Goal: Entertainment & Leisure: Browse casually

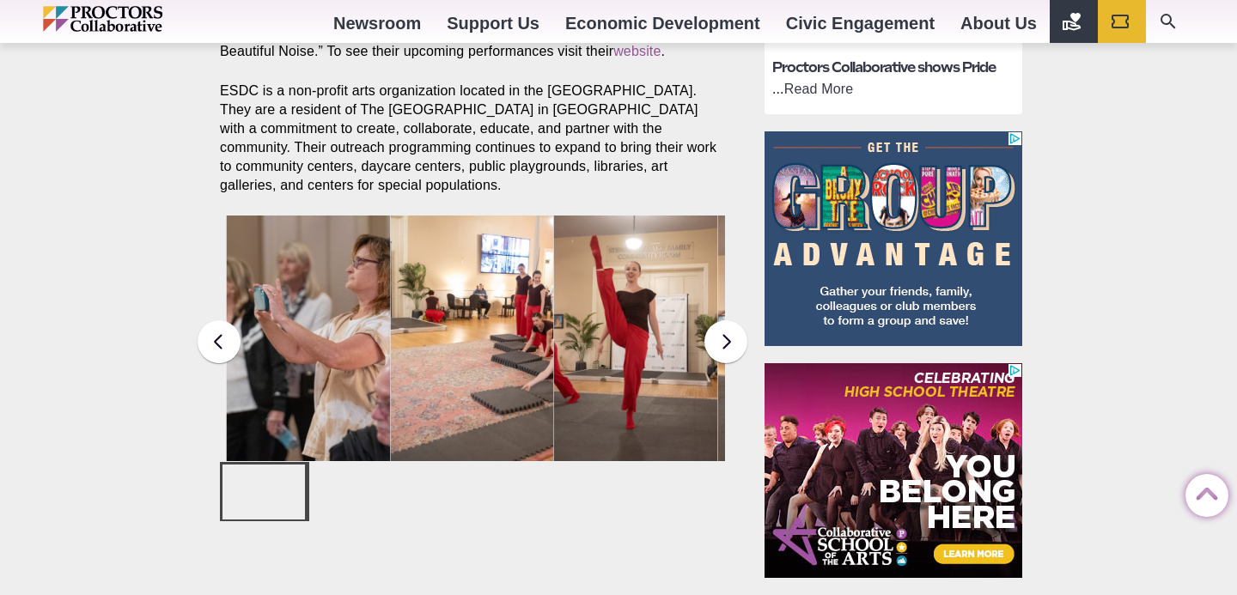
scroll to position [1116, 0]
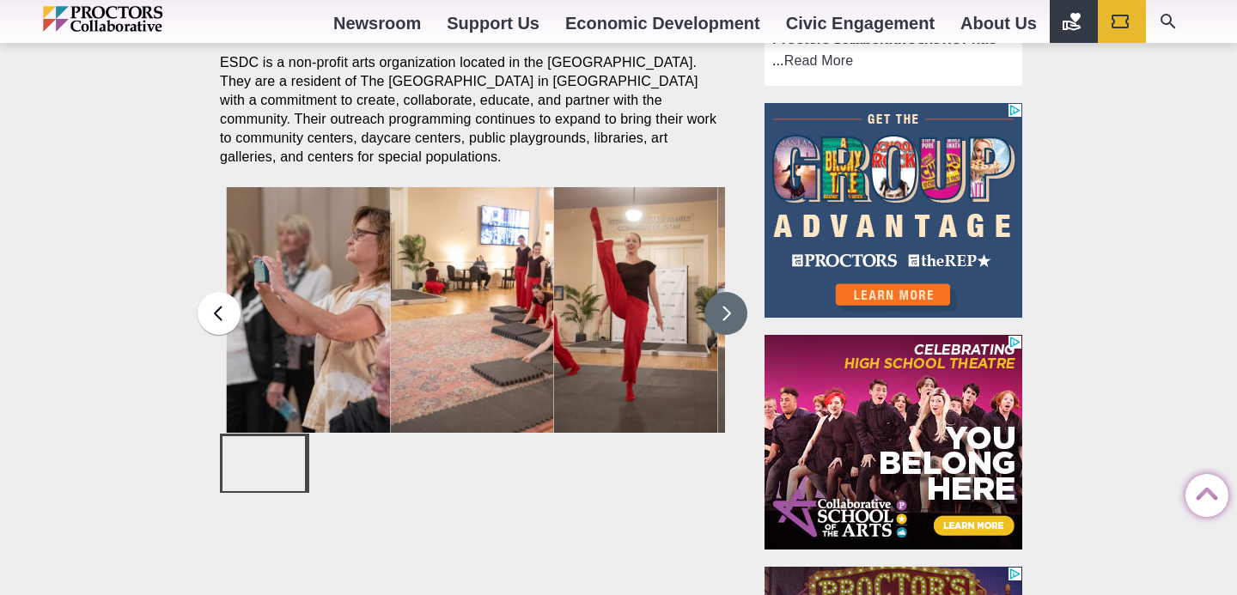
click at [726, 323] on button at bounding box center [726, 313] width 43 height 43
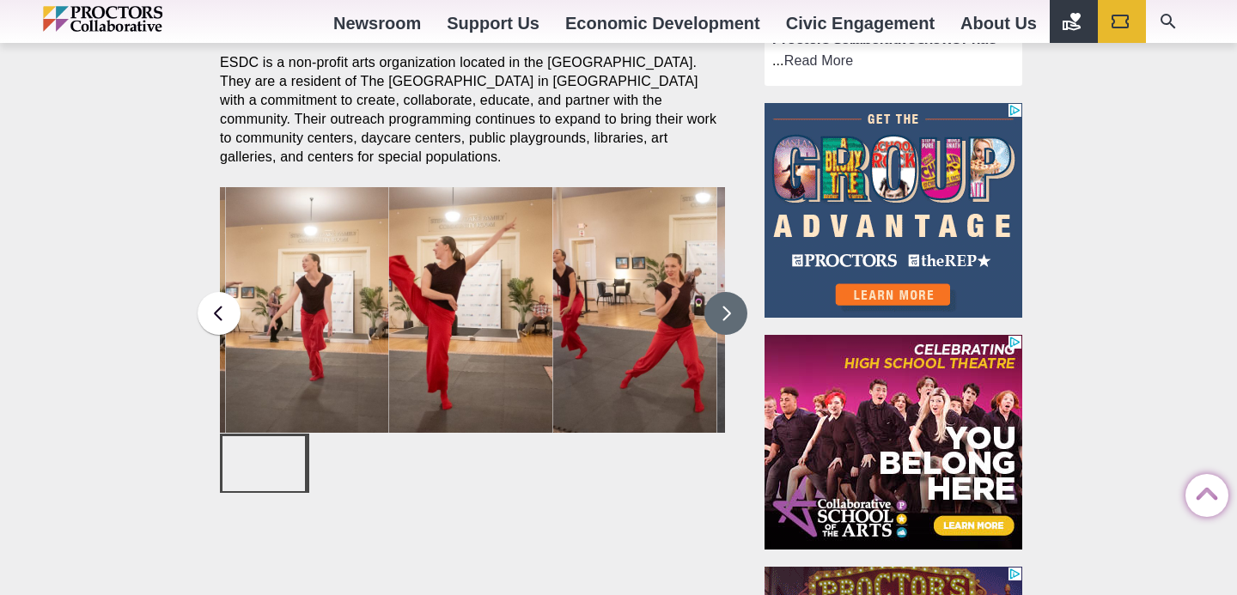
click at [726, 323] on button at bounding box center [726, 313] width 43 height 43
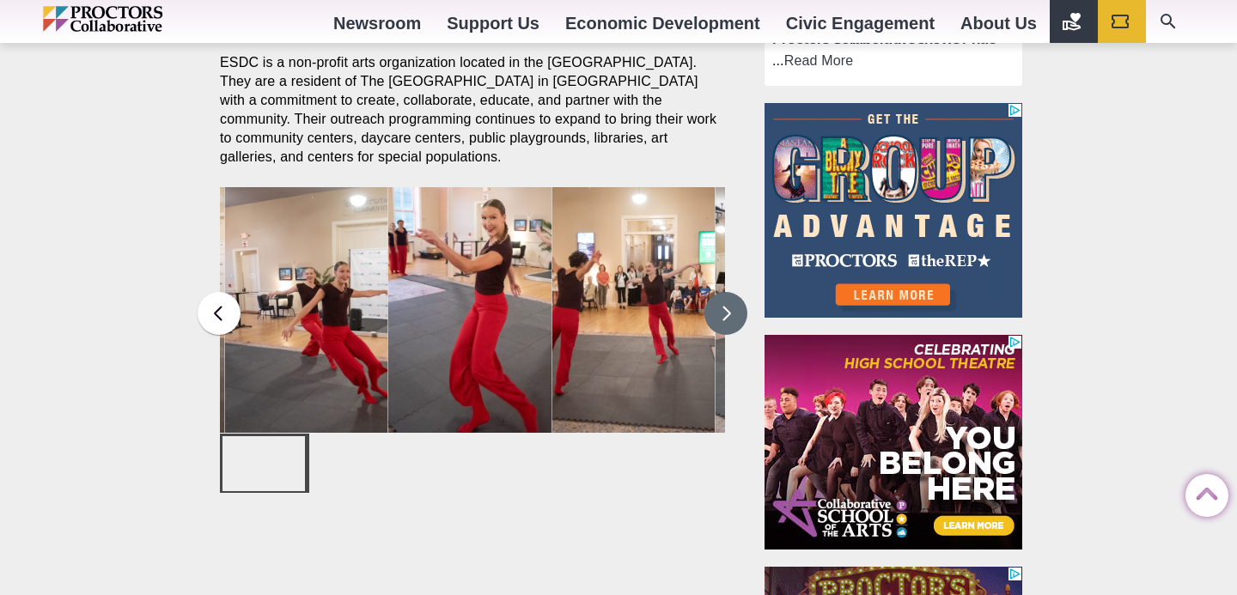
click at [726, 323] on button at bounding box center [726, 313] width 43 height 43
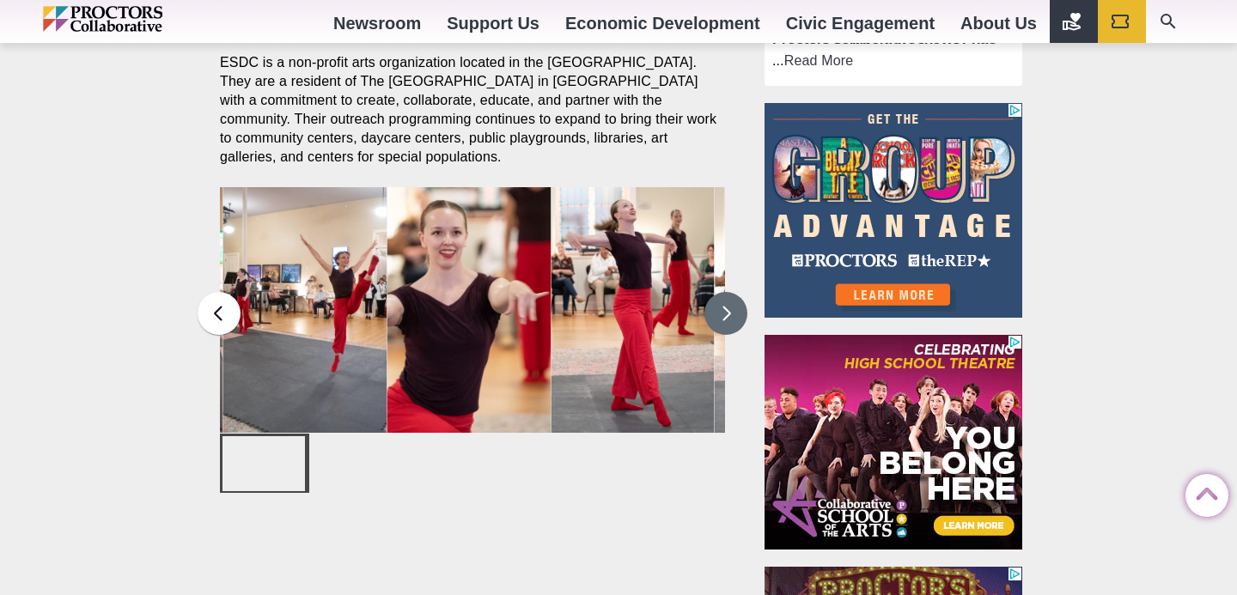
click at [726, 323] on button at bounding box center [726, 313] width 43 height 43
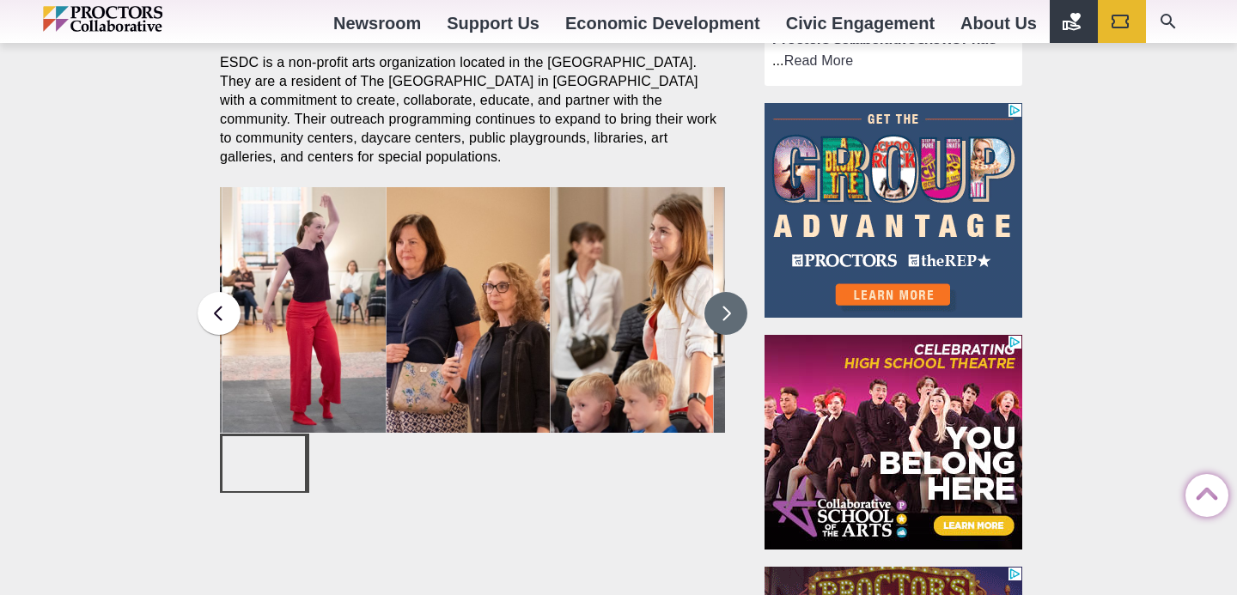
click at [726, 323] on button at bounding box center [726, 313] width 43 height 43
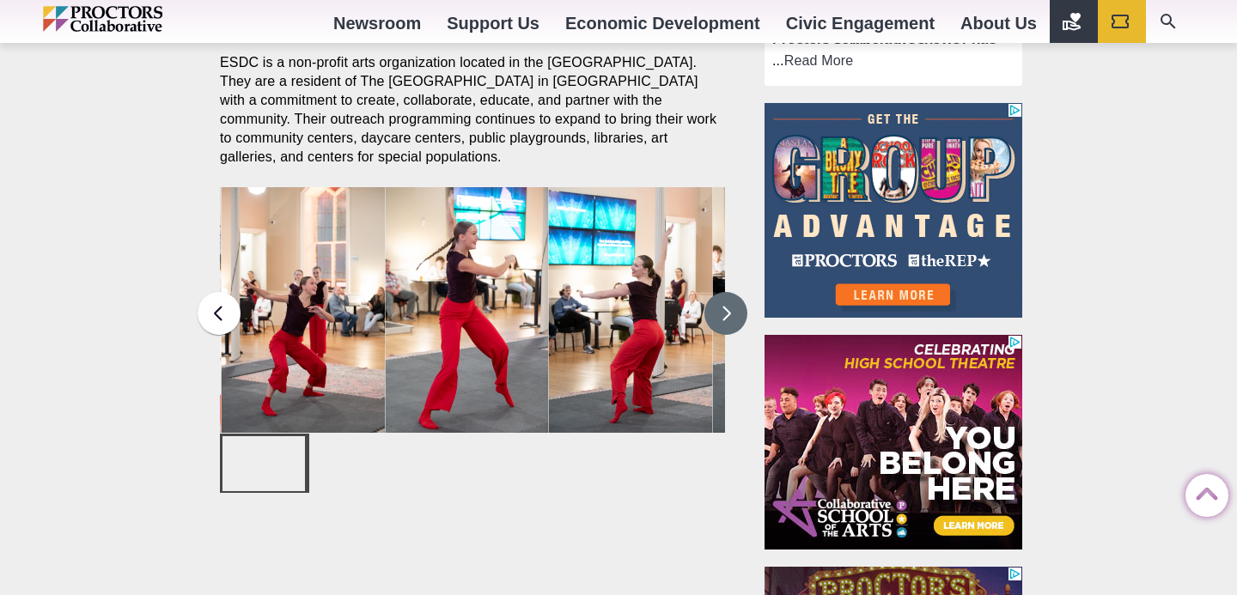
click at [726, 323] on button at bounding box center [726, 313] width 43 height 43
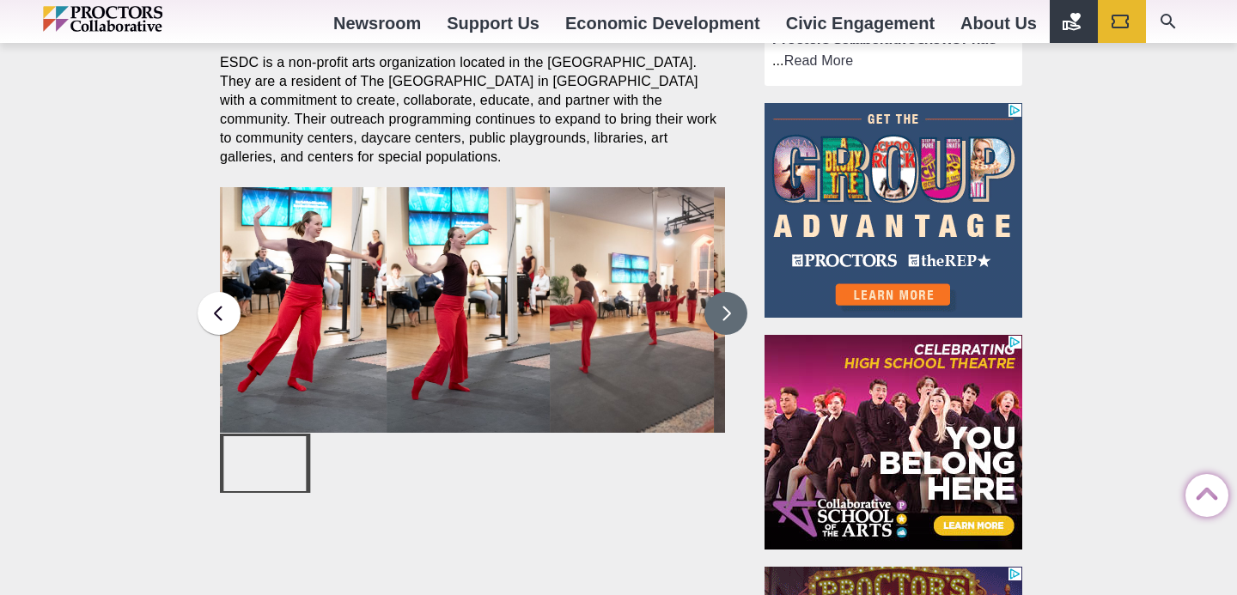
click at [726, 323] on button at bounding box center [726, 313] width 43 height 43
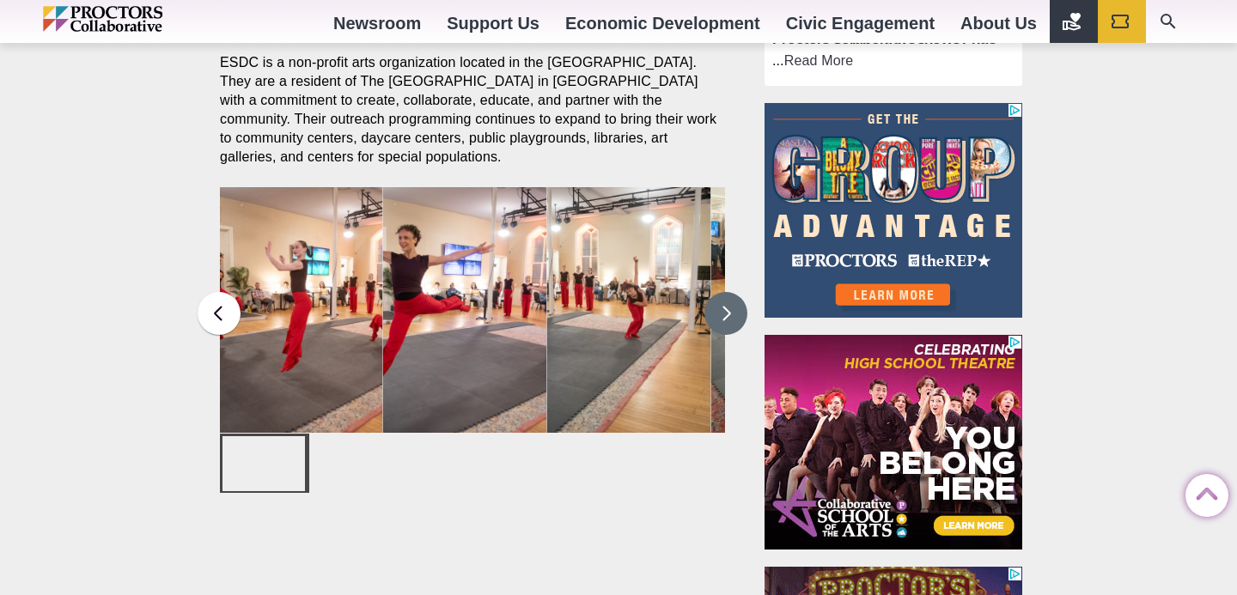
click at [726, 323] on button at bounding box center [726, 313] width 43 height 43
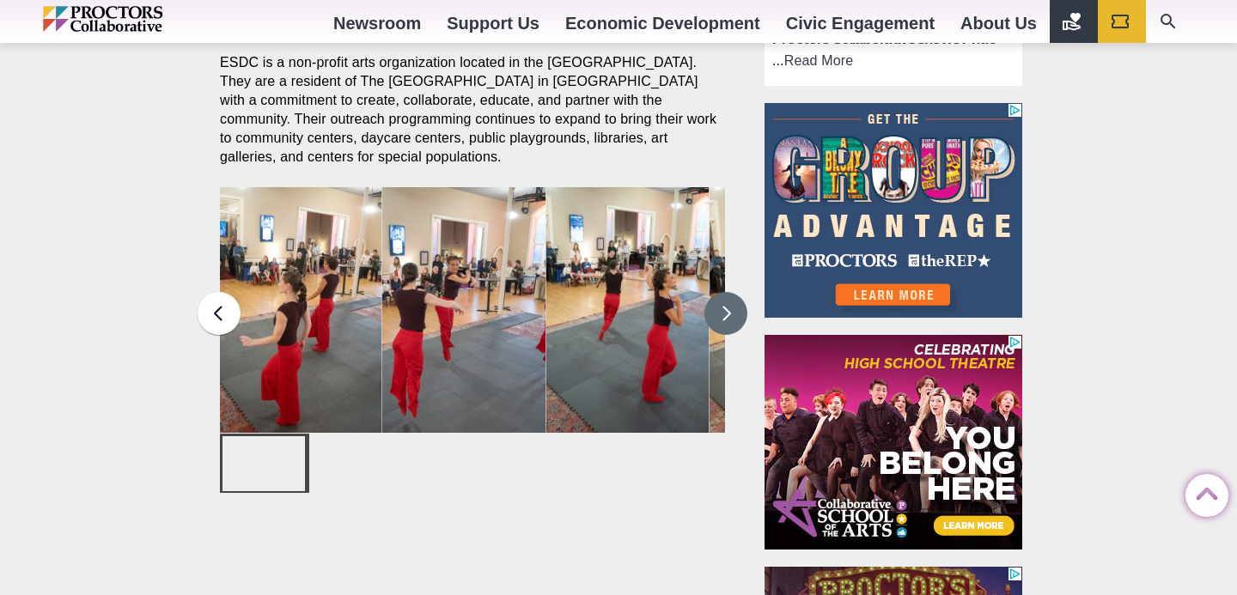
click at [726, 323] on button at bounding box center [726, 313] width 43 height 43
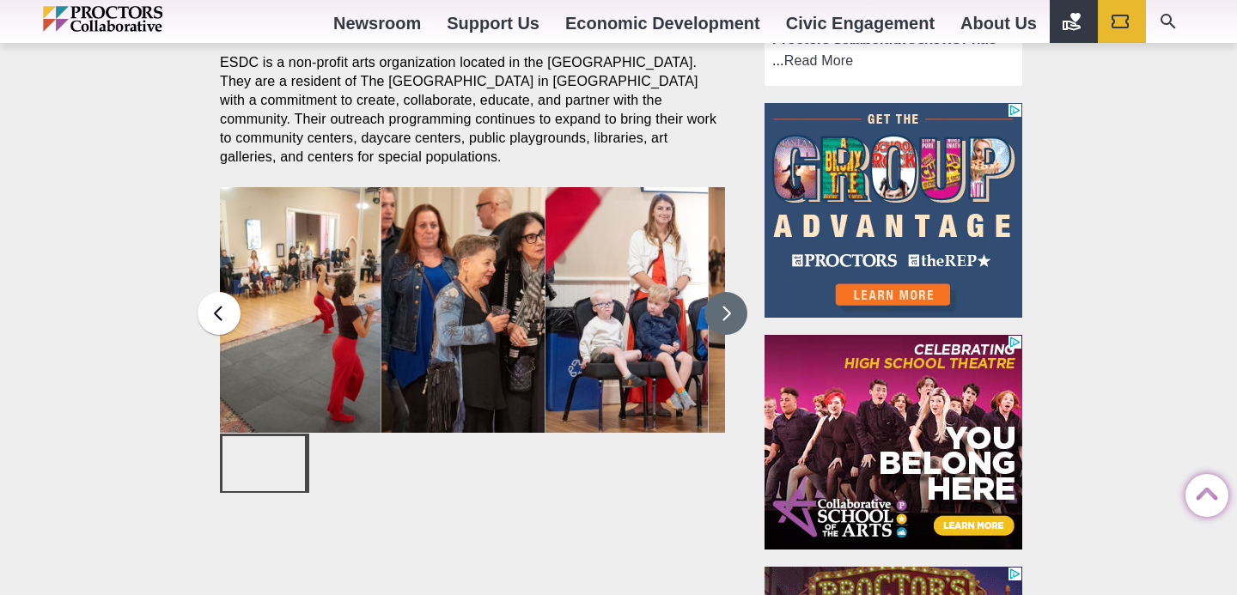
click at [726, 323] on button at bounding box center [726, 313] width 43 height 43
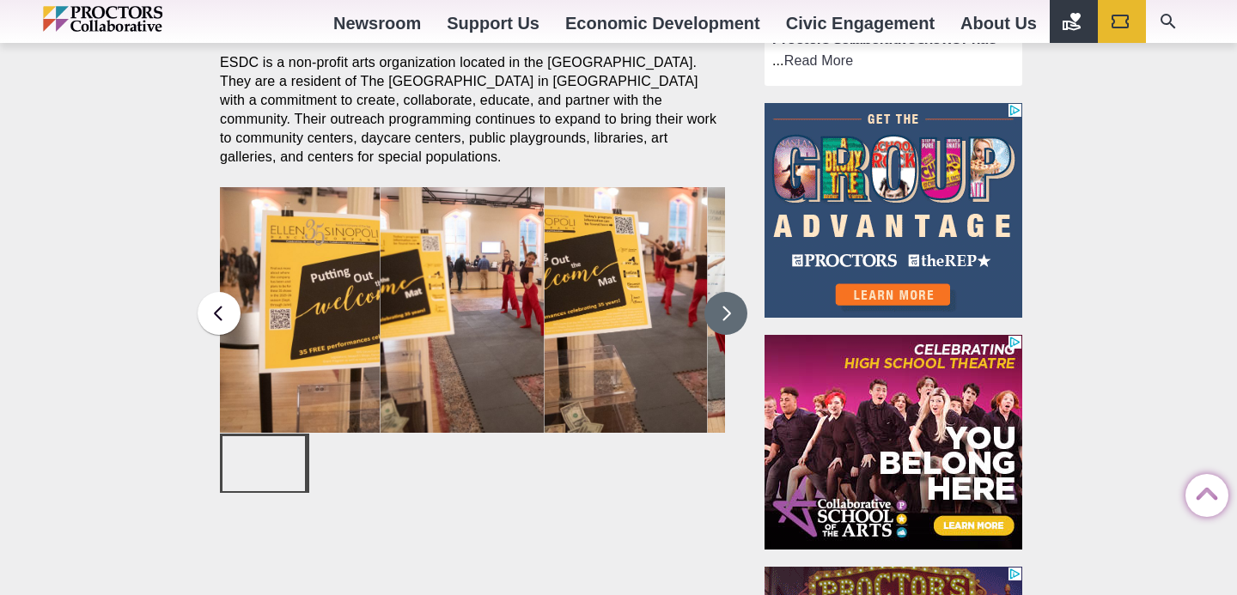
click at [726, 323] on button at bounding box center [726, 313] width 43 height 43
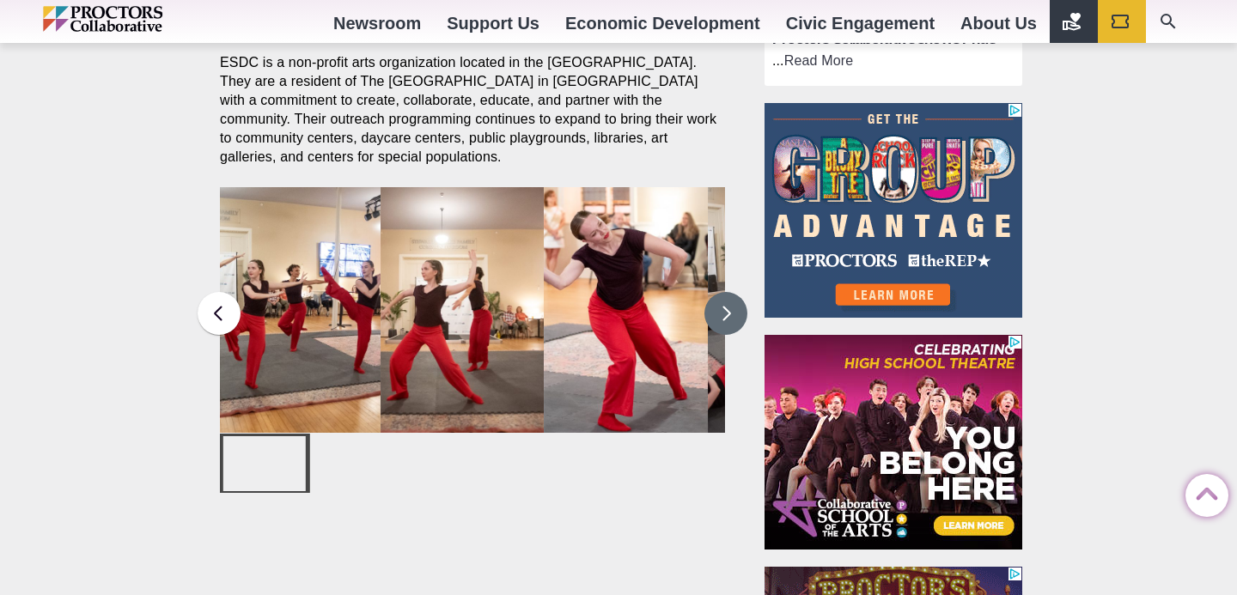
click at [726, 323] on button at bounding box center [726, 313] width 43 height 43
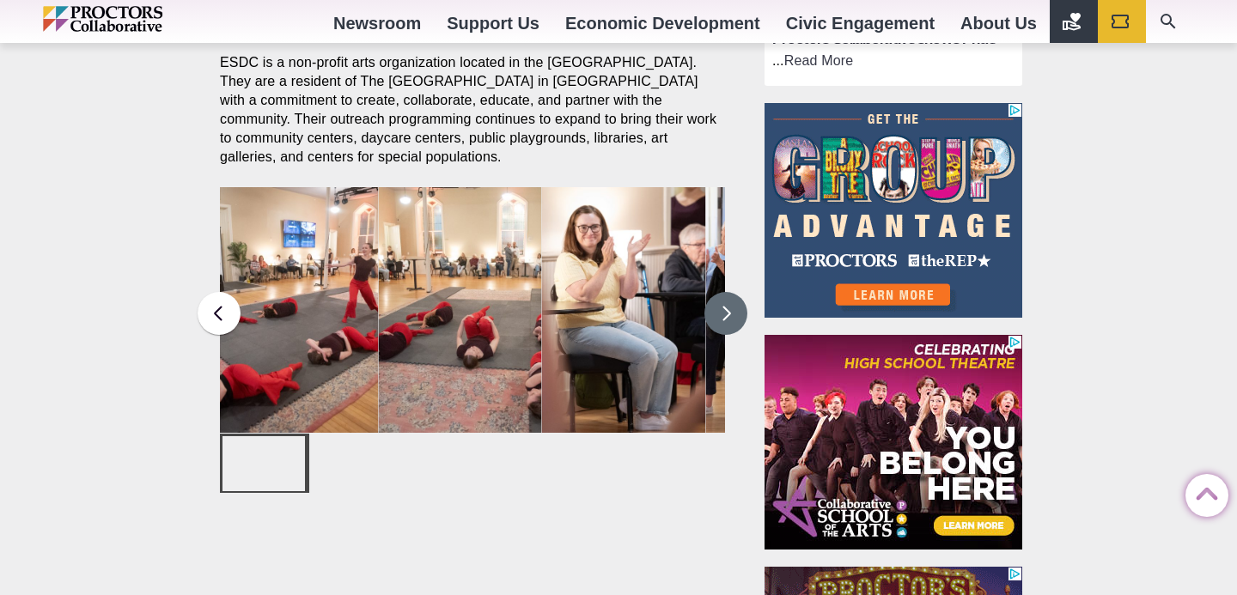
click at [726, 323] on button at bounding box center [726, 313] width 43 height 43
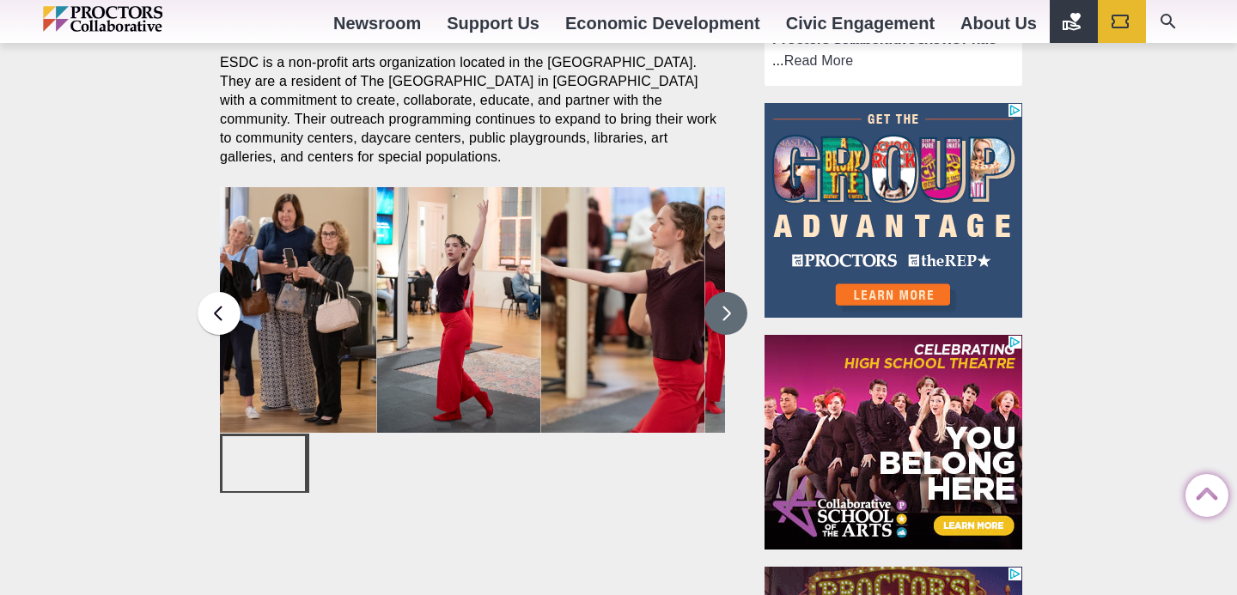
click at [727, 323] on button at bounding box center [726, 313] width 43 height 43
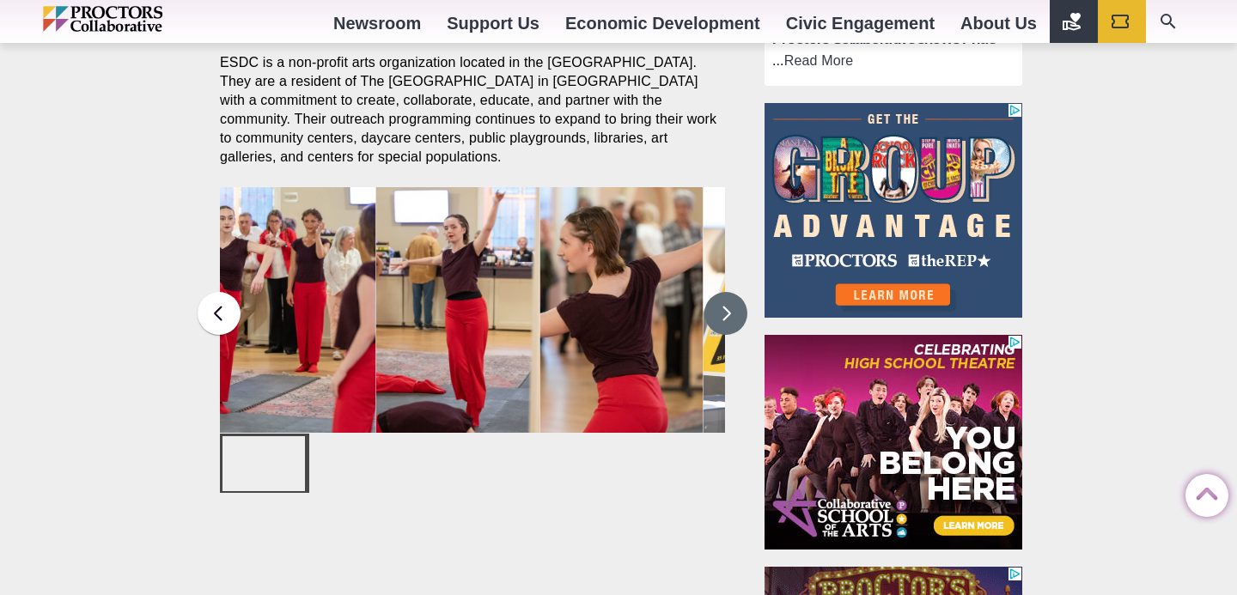
click at [727, 324] on button at bounding box center [726, 313] width 43 height 43
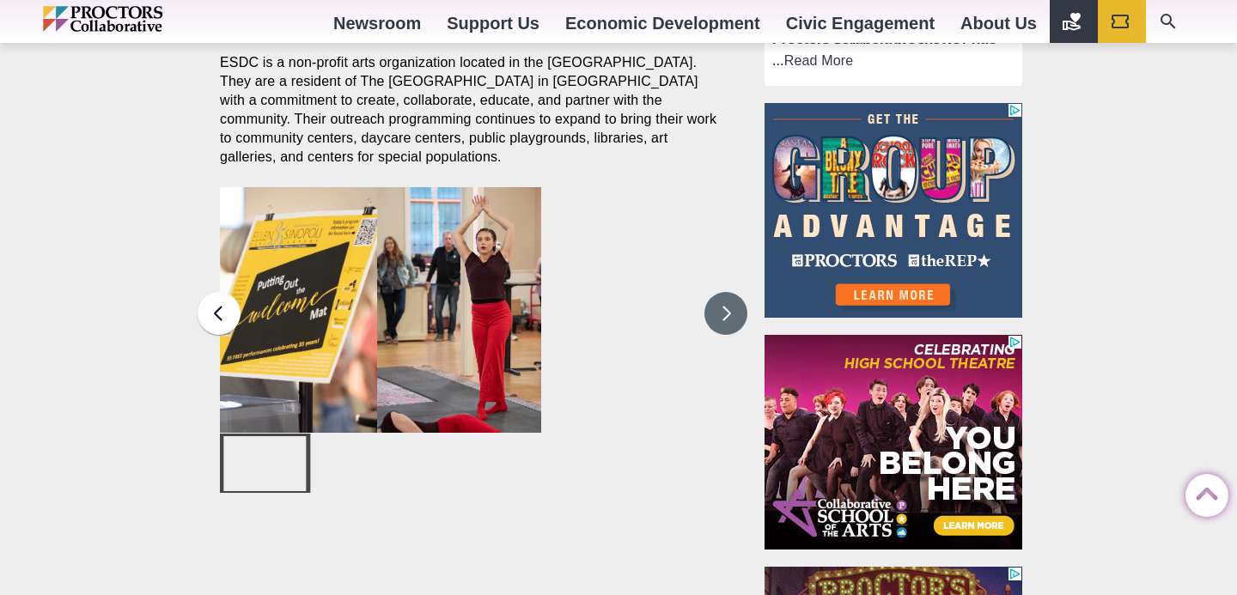
click at [727, 324] on button at bounding box center [726, 313] width 43 height 43
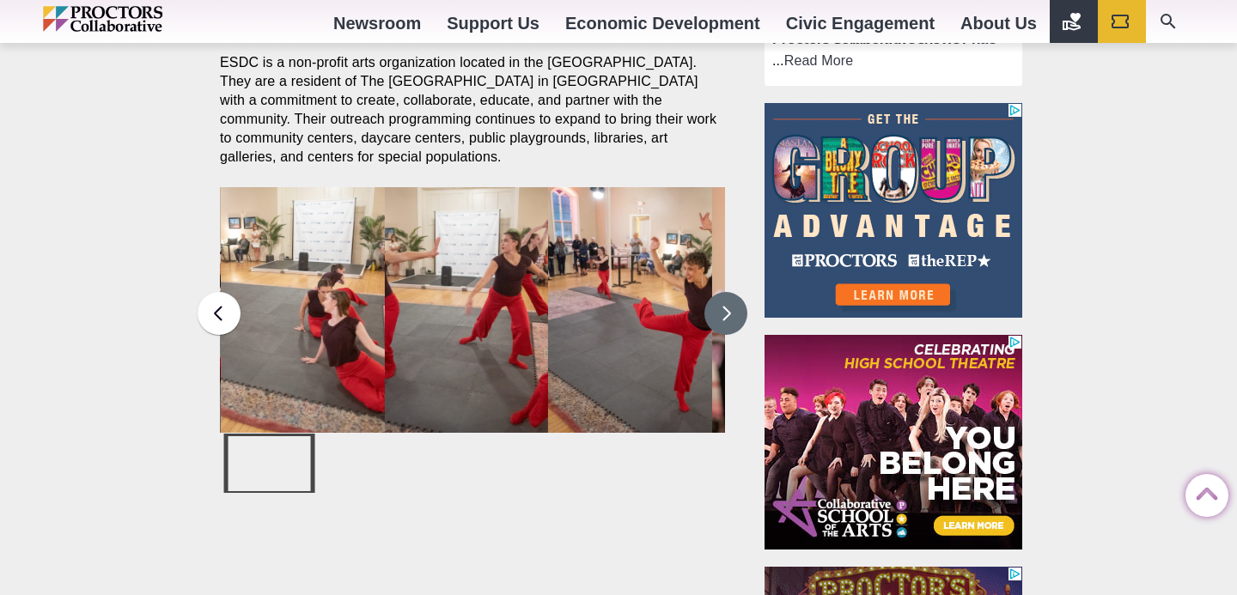
click at [727, 324] on button at bounding box center [726, 313] width 43 height 43
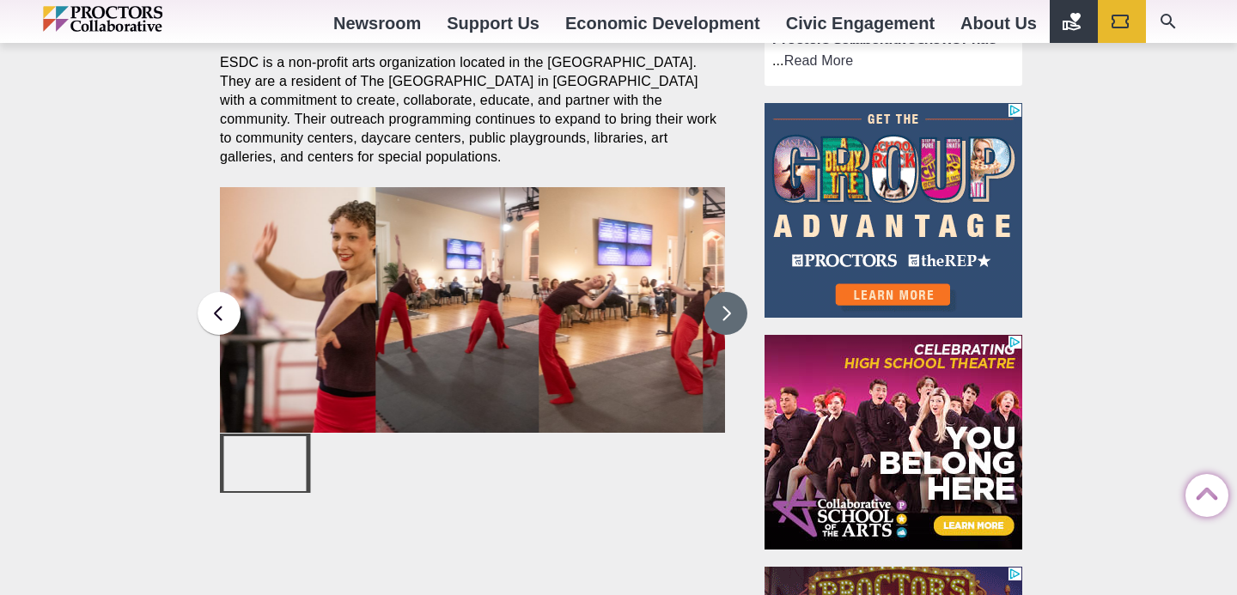
click at [727, 324] on button at bounding box center [726, 313] width 43 height 43
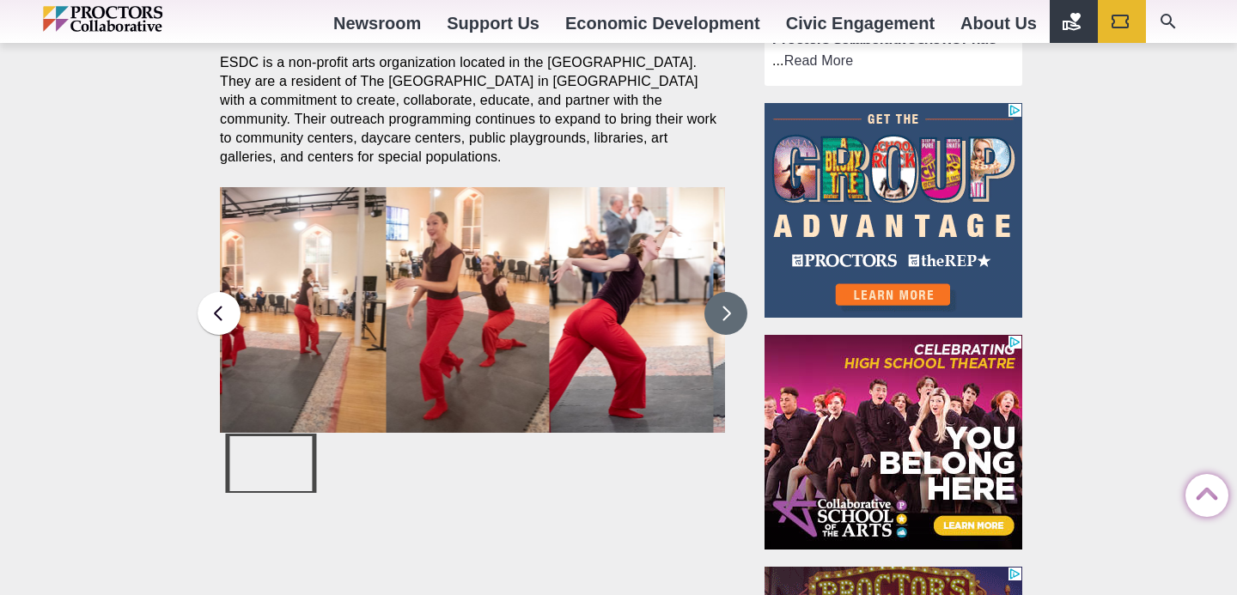
click at [727, 324] on button at bounding box center [726, 313] width 43 height 43
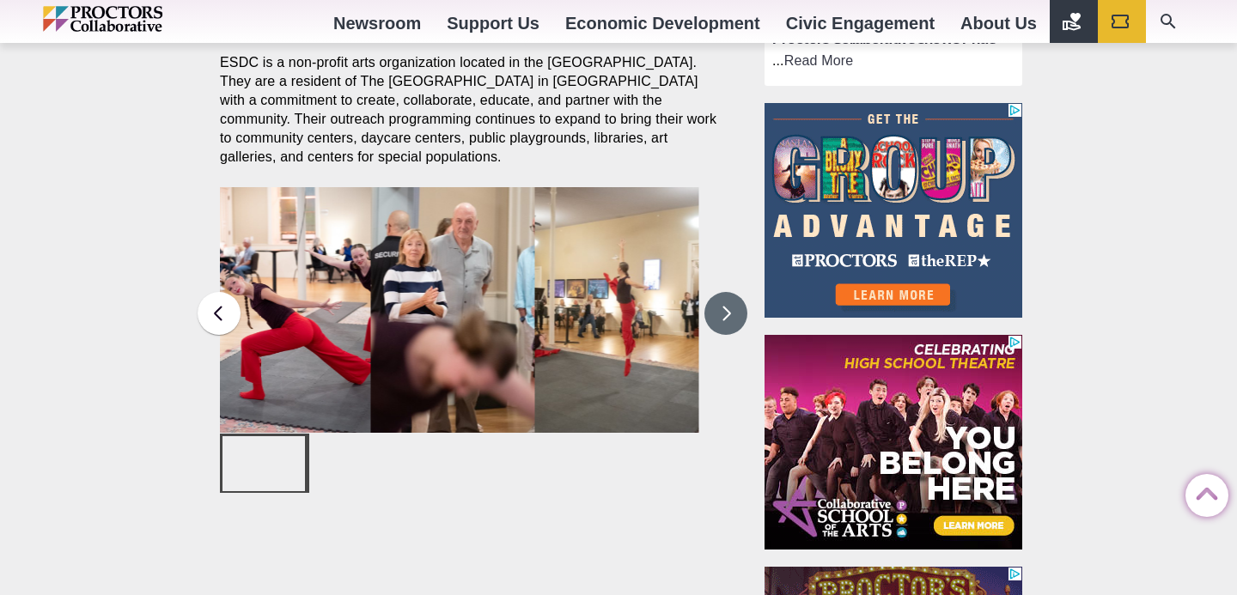
click at [727, 324] on button at bounding box center [726, 313] width 43 height 43
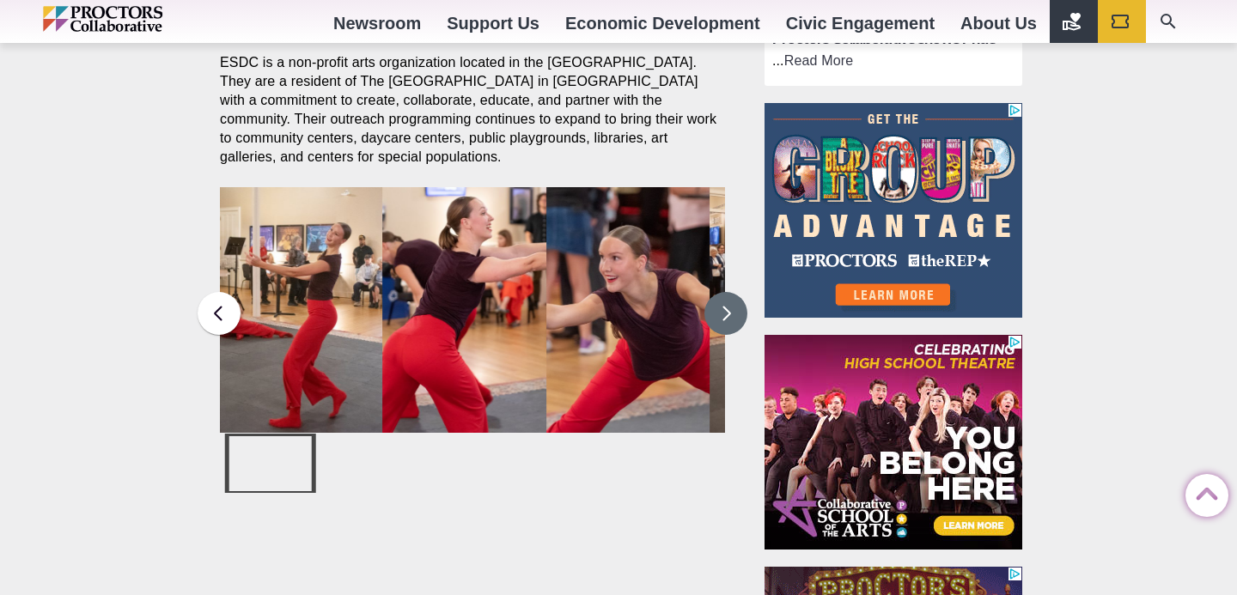
click at [727, 324] on button at bounding box center [726, 313] width 43 height 43
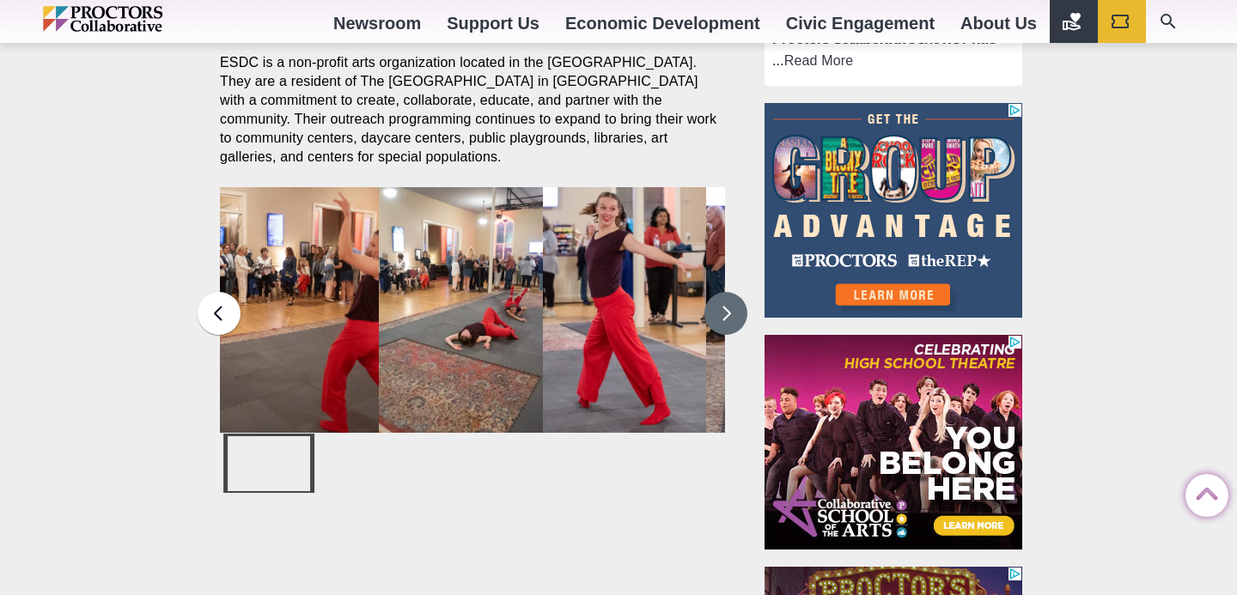
click at [727, 324] on button at bounding box center [726, 313] width 43 height 43
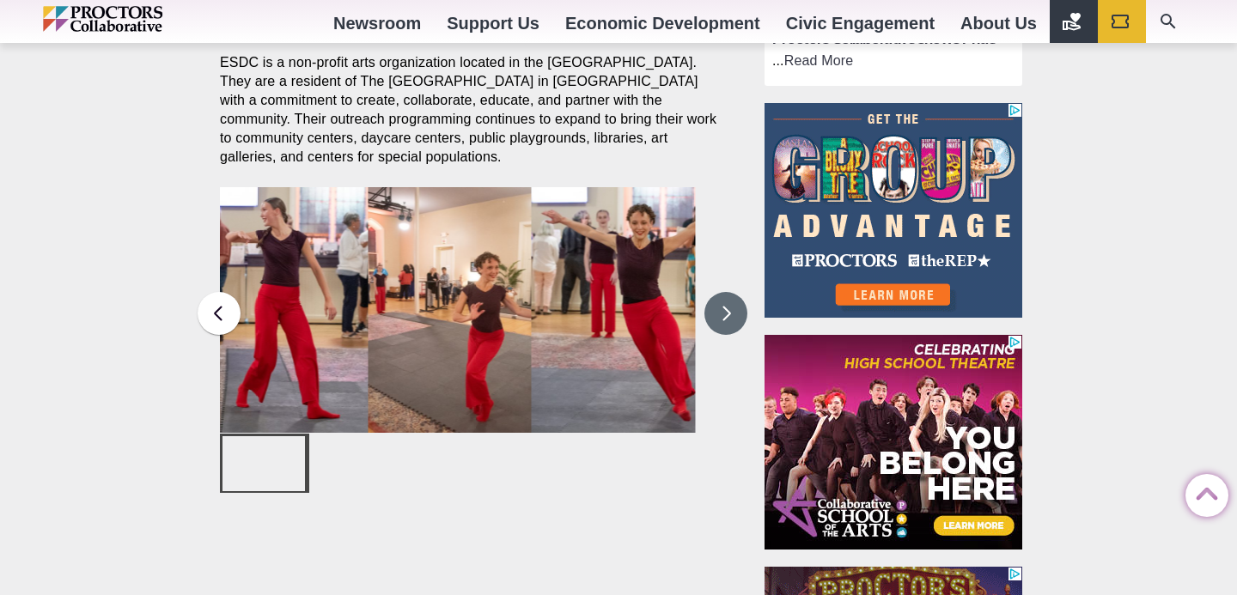
click at [727, 324] on button at bounding box center [726, 313] width 43 height 43
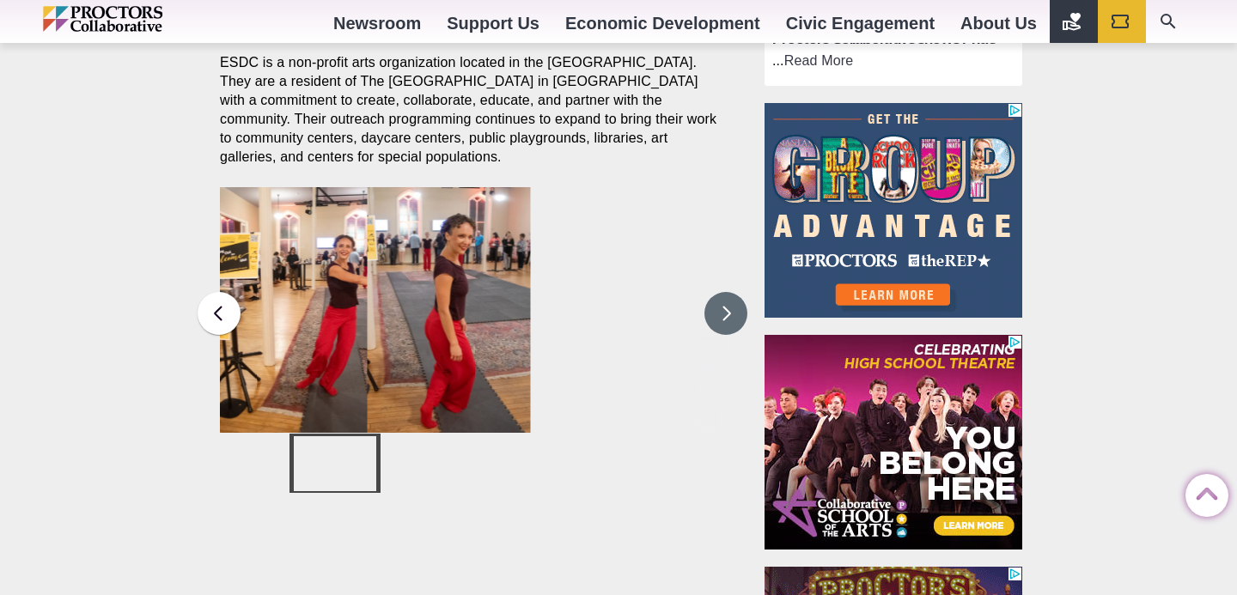
click at [727, 324] on button at bounding box center [726, 313] width 43 height 43
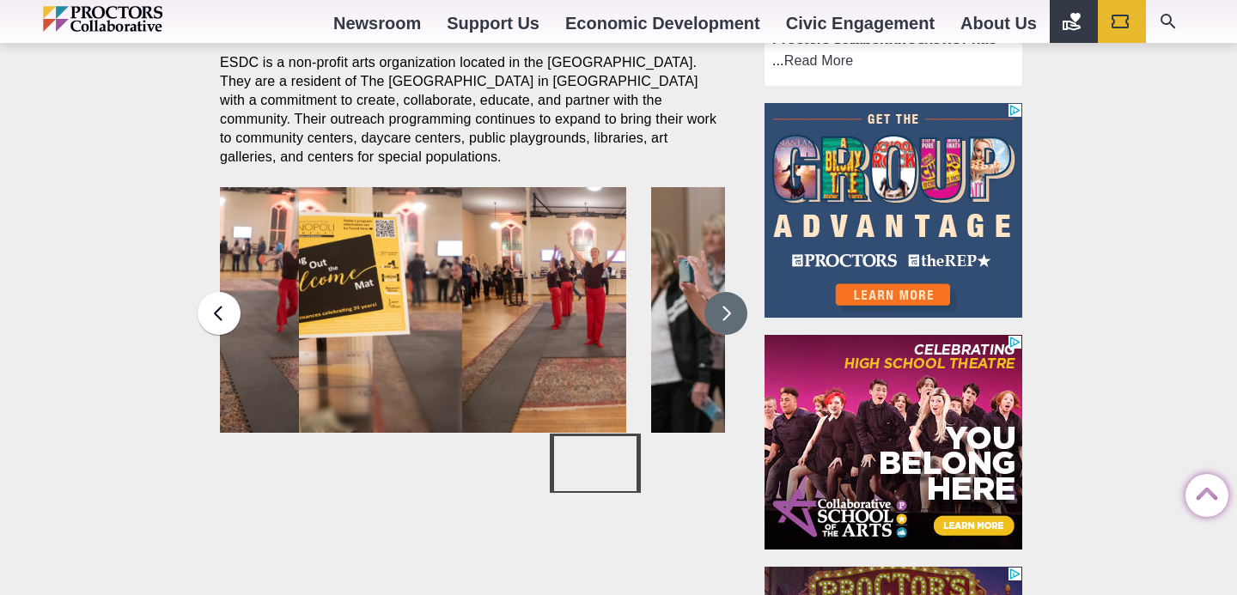
click at [727, 324] on button at bounding box center [726, 313] width 43 height 43
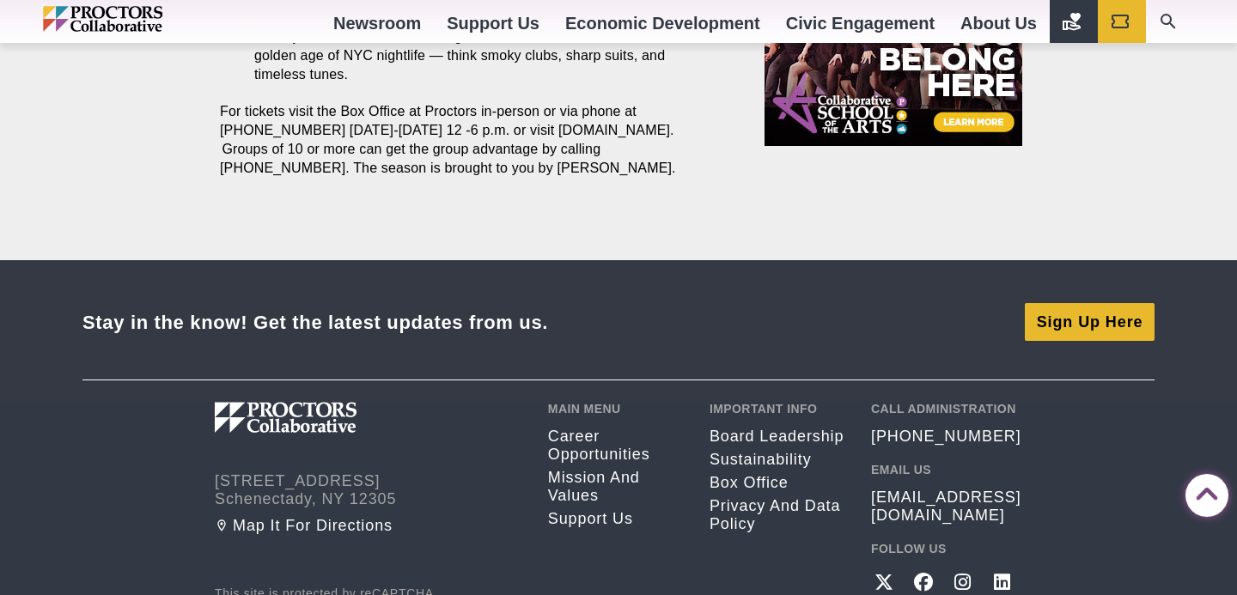
scroll to position [2200, 0]
